Goal: Find contact information: Find contact information

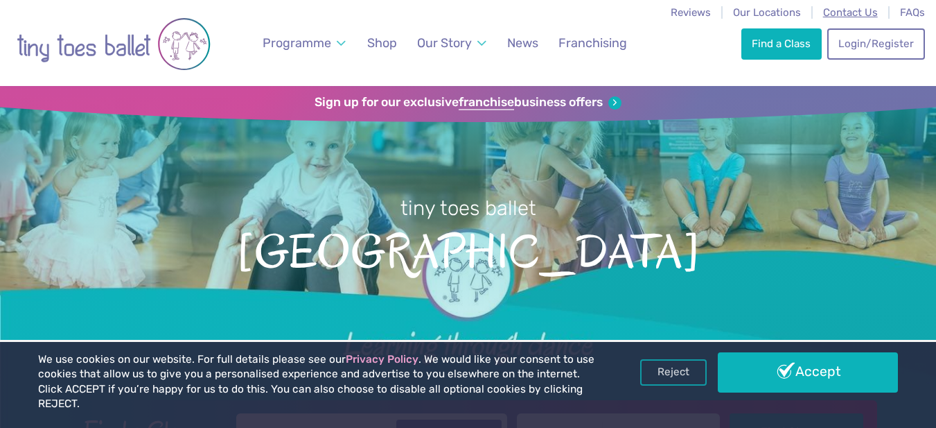
click at [862, 7] on span "Contact Us" at bounding box center [850, 12] width 55 height 12
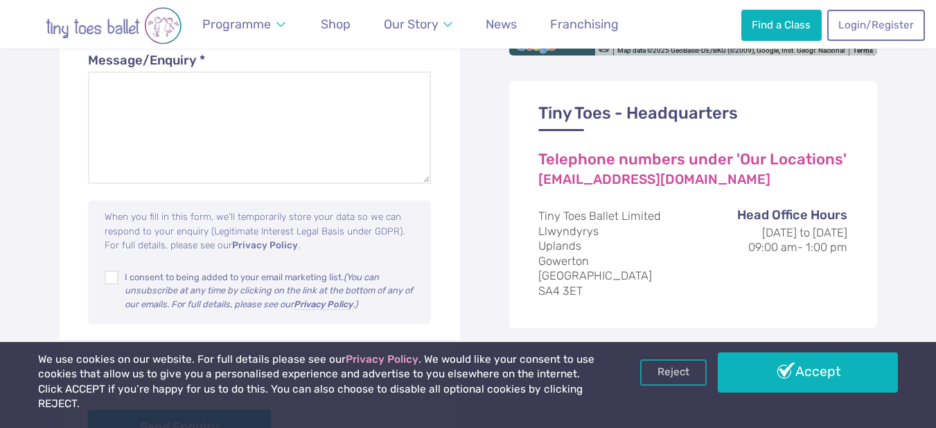
scroll to position [970, 0]
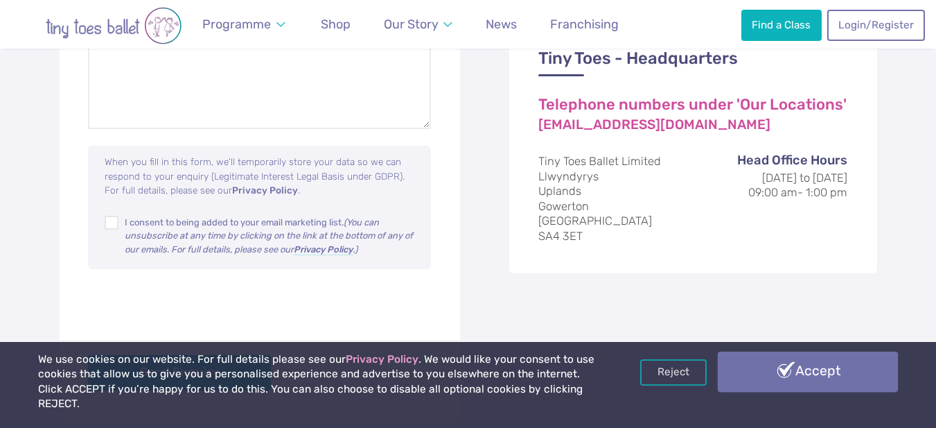
click at [793, 383] on link "Accept" at bounding box center [808, 371] width 181 height 40
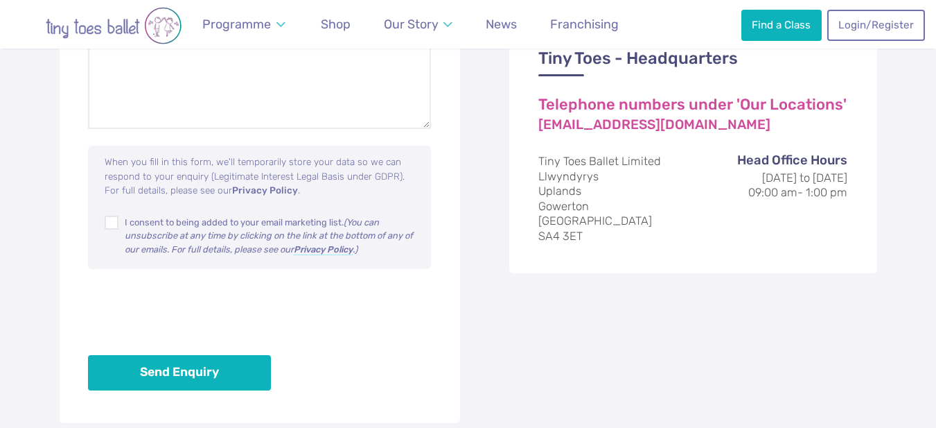
scroll to position [975, 0]
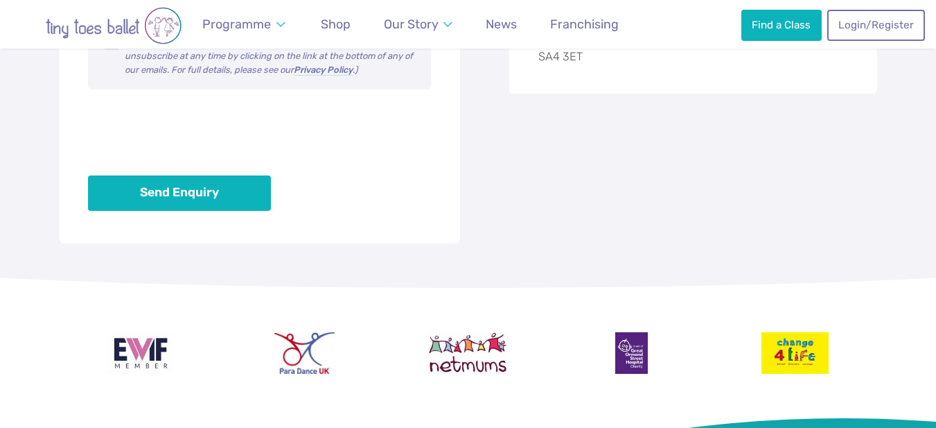
scroll to position [1439, 0]
